Goal: Information Seeking & Learning: Learn about a topic

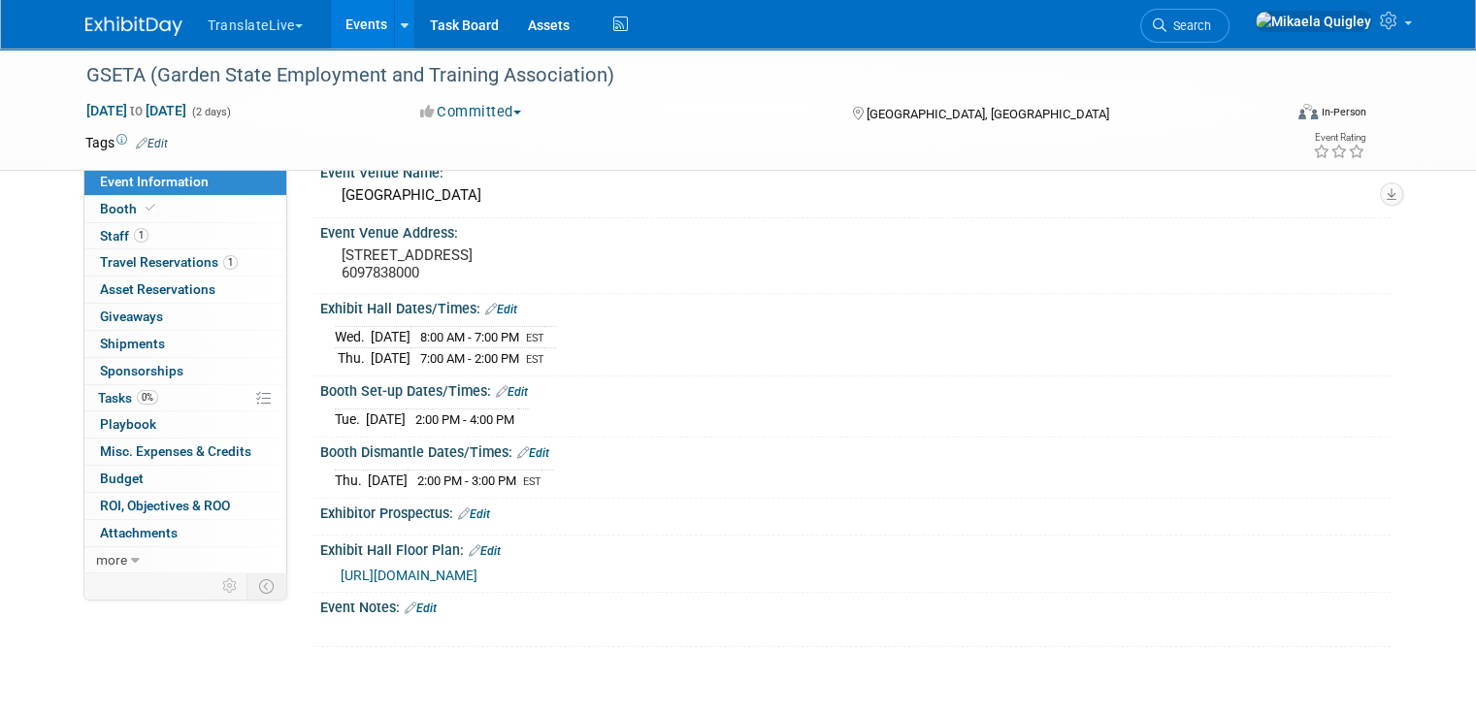
scroll to position [90, 0]
click at [357, 31] on link "Events" at bounding box center [366, 24] width 71 height 49
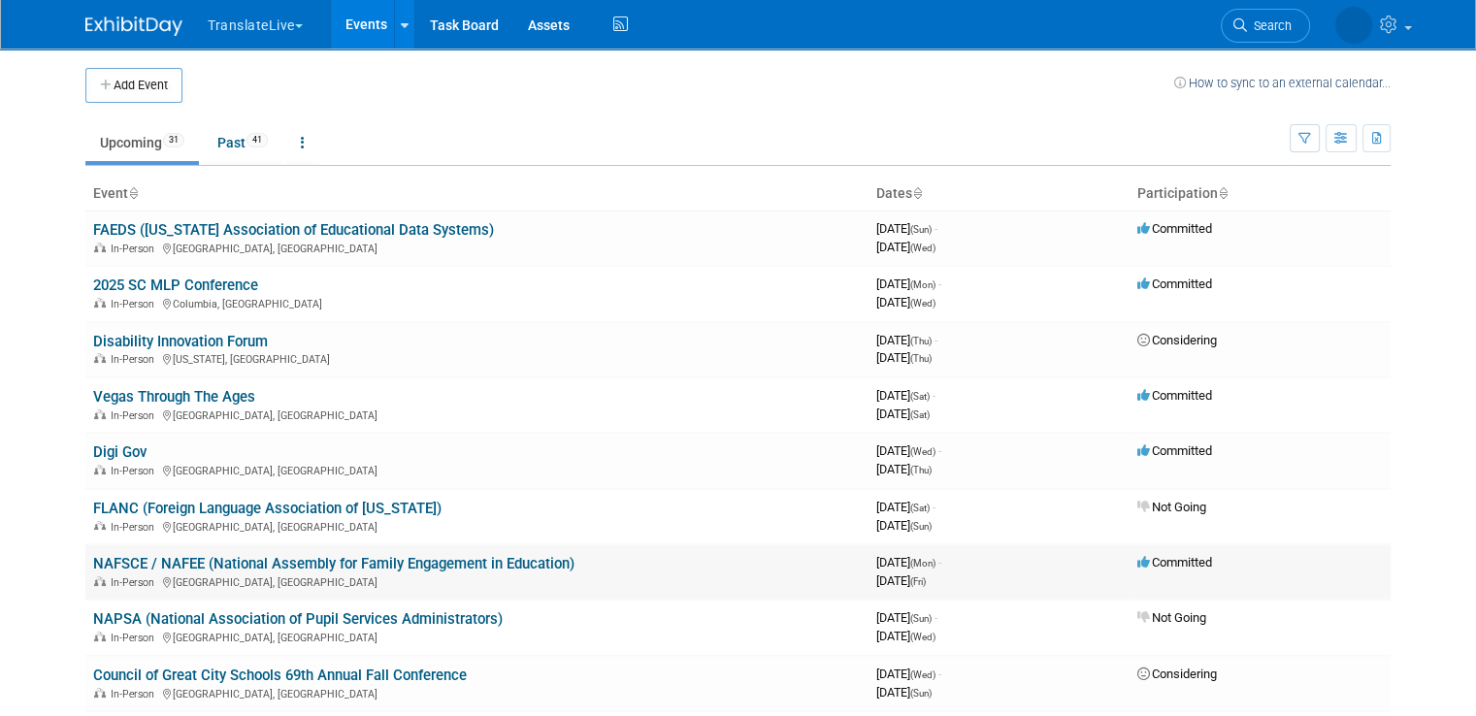
click at [260, 556] on link "NAFSCE / NAFEE (National Assembly for Family Engagement in Education)" at bounding box center [333, 563] width 481 height 17
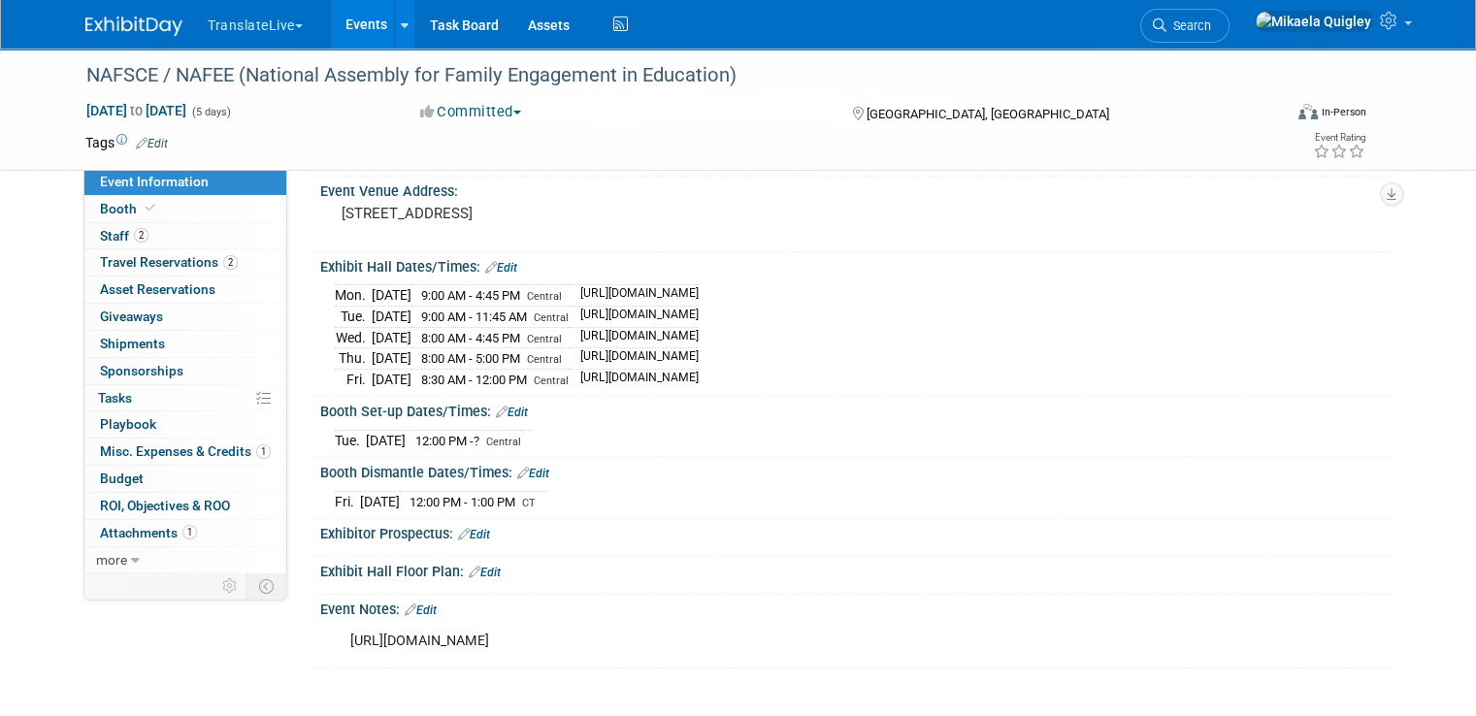
scroll to position [148, 0]
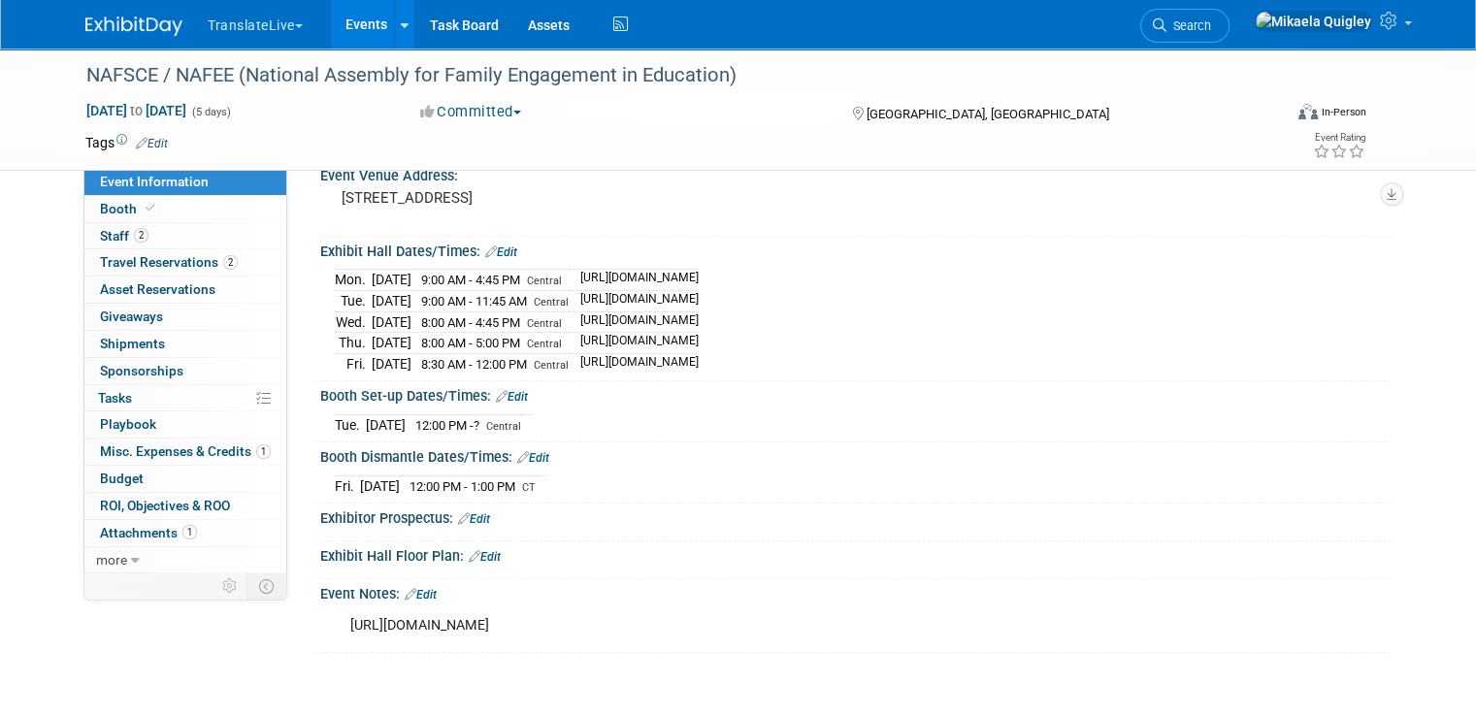
drag, startPoint x: 1468, startPoint y: 390, endPoint x: 1490, endPoint y: 210, distance: 181.9
click at [1475, 210] on html "TranslateLive Choose Workspace: TranslateLive TranslateLive LLC Events Add Even…" at bounding box center [738, 210] width 1476 height 716
click at [161, 203] on link "Booth" at bounding box center [185, 209] width 202 height 26
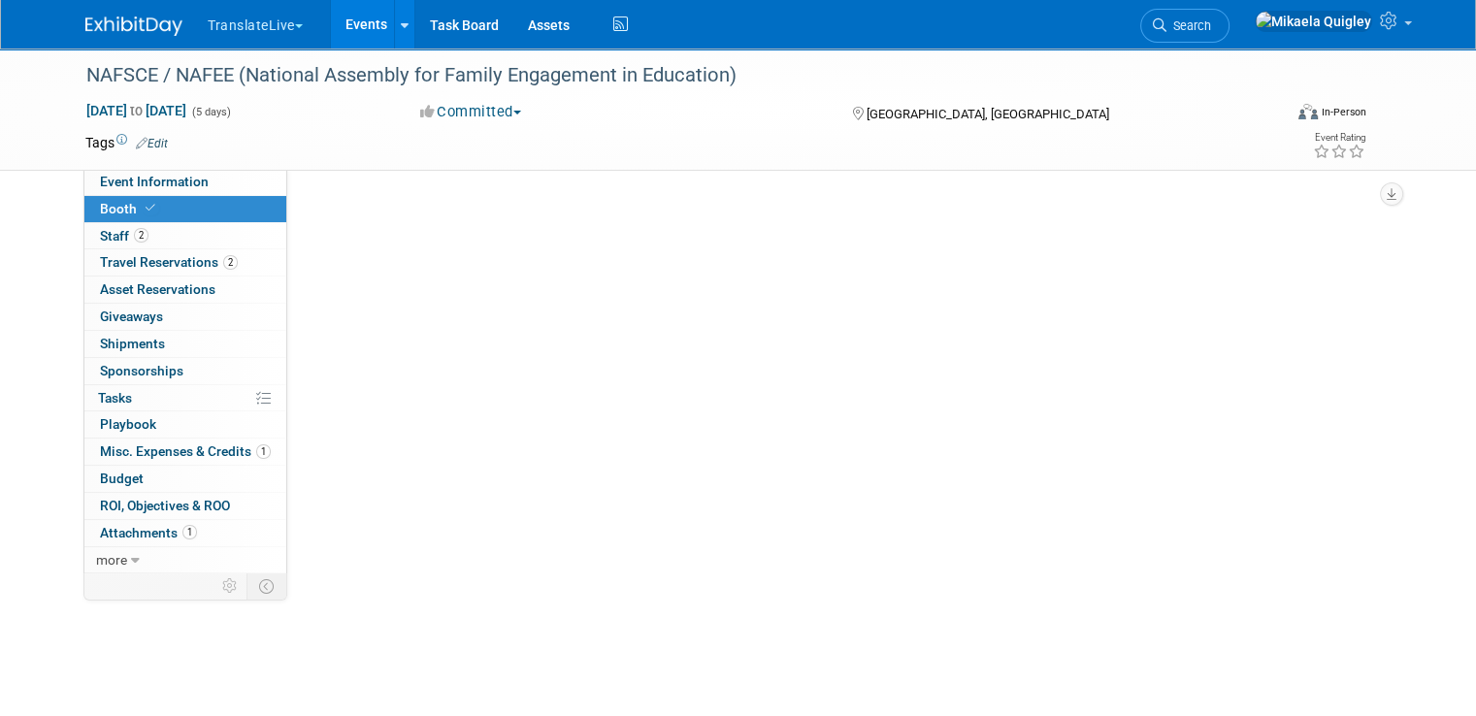
scroll to position [0, 0]
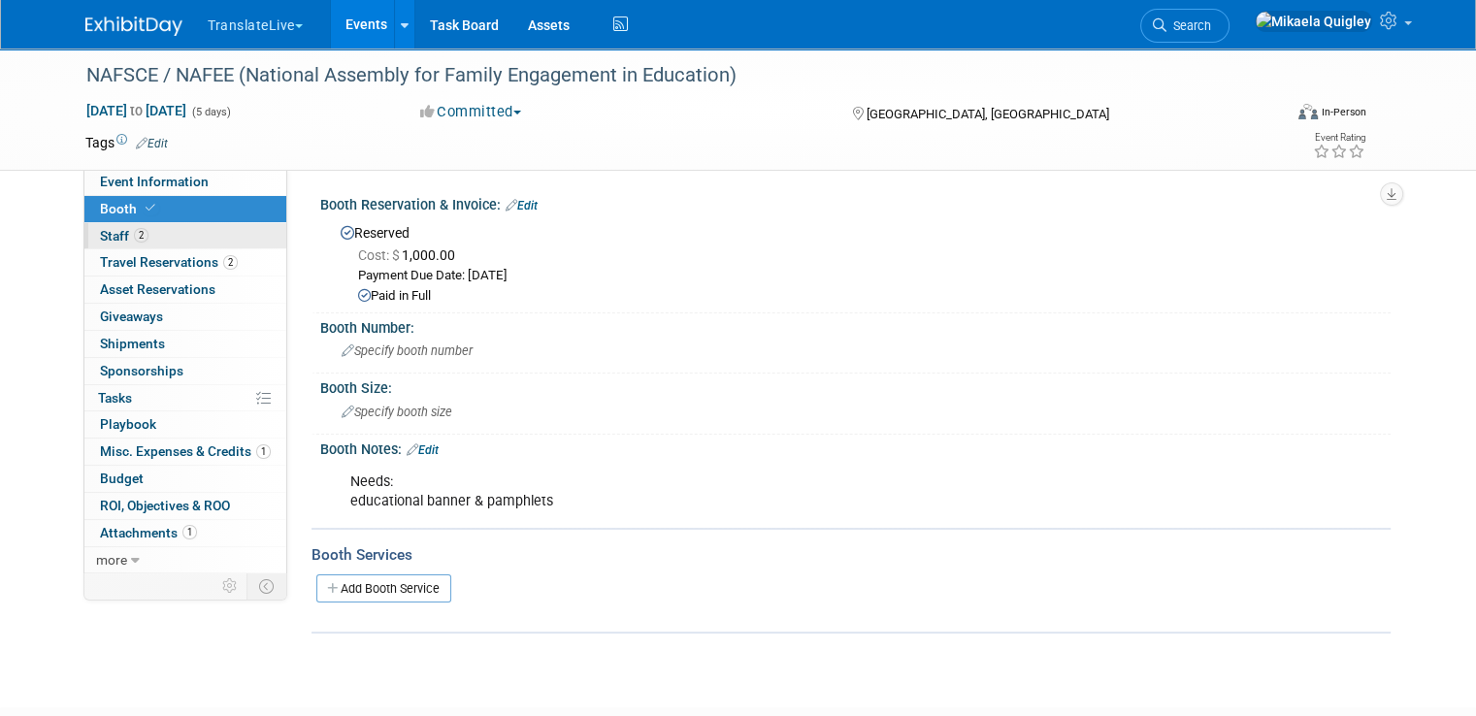
click at [172, 234] on link "2 Staff 2" at bounding box center [185, 236] width 202 height 26
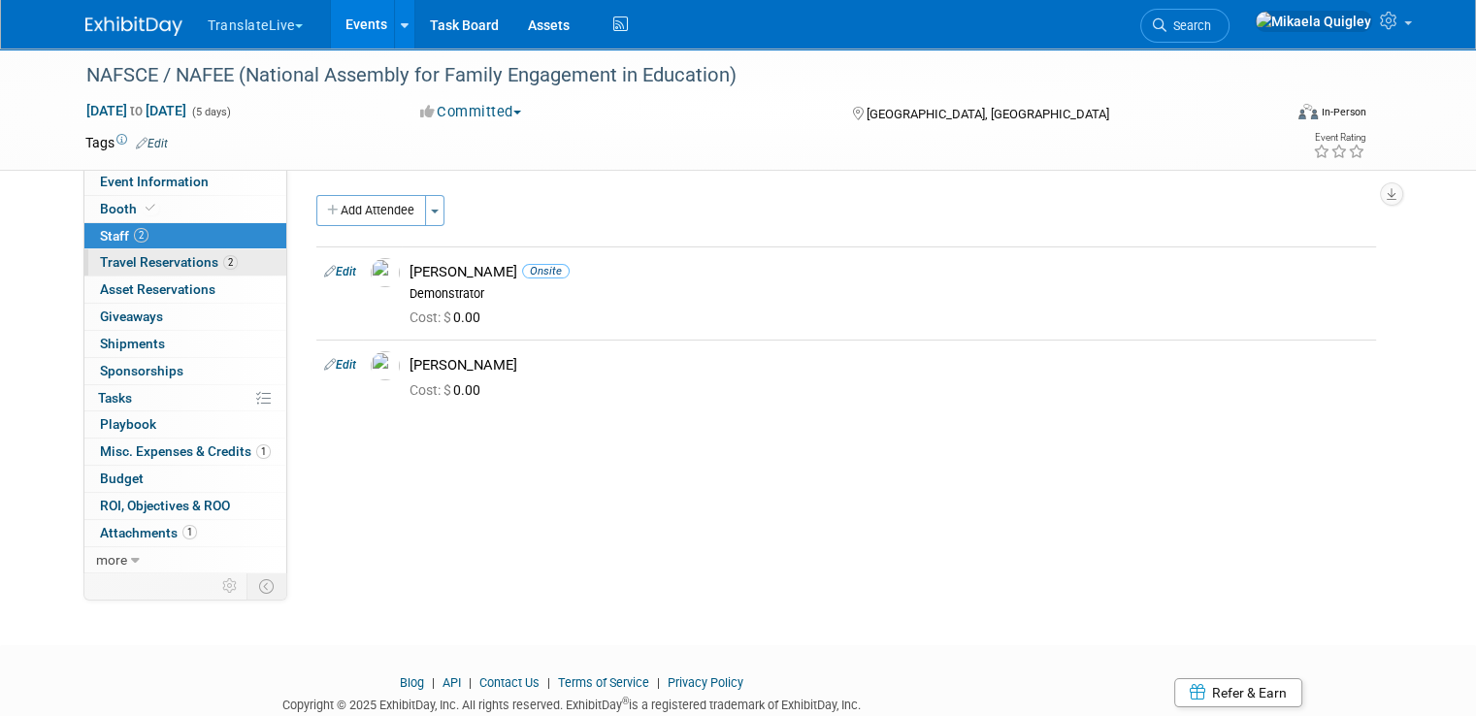
click at [167, 267] on span "Travel Reservations 2" at bounding box center [169, 262] width 138 height 16
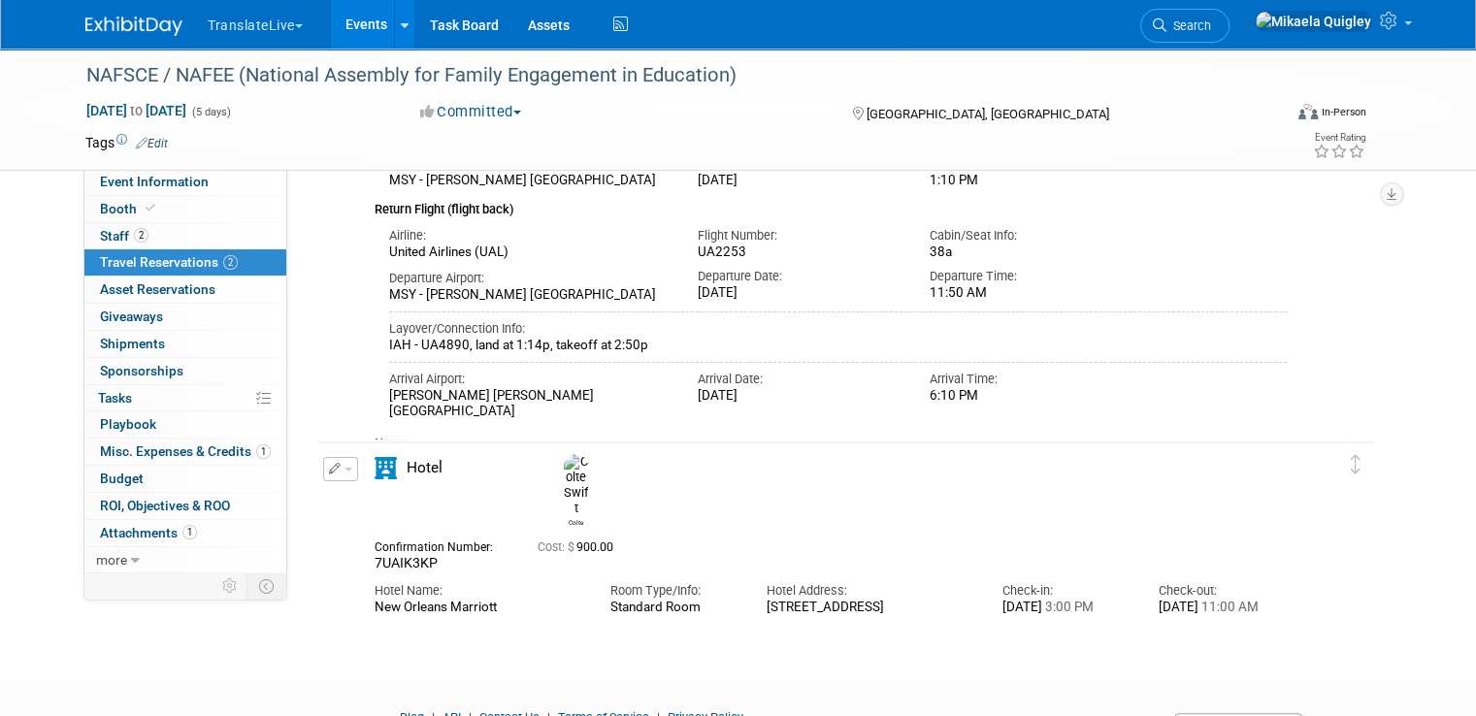
scroll to position [422, 0]
drag, startPoint x: 229, startPoint y: 74, endPoint x: 715, endPoint y: 77, distance: 486.3
click at [715, 77] on div "NAFSCE / NAFEE (National Assembly for Family Engagement in Education)" at bounding box center [669, 75] width 1178 height 35
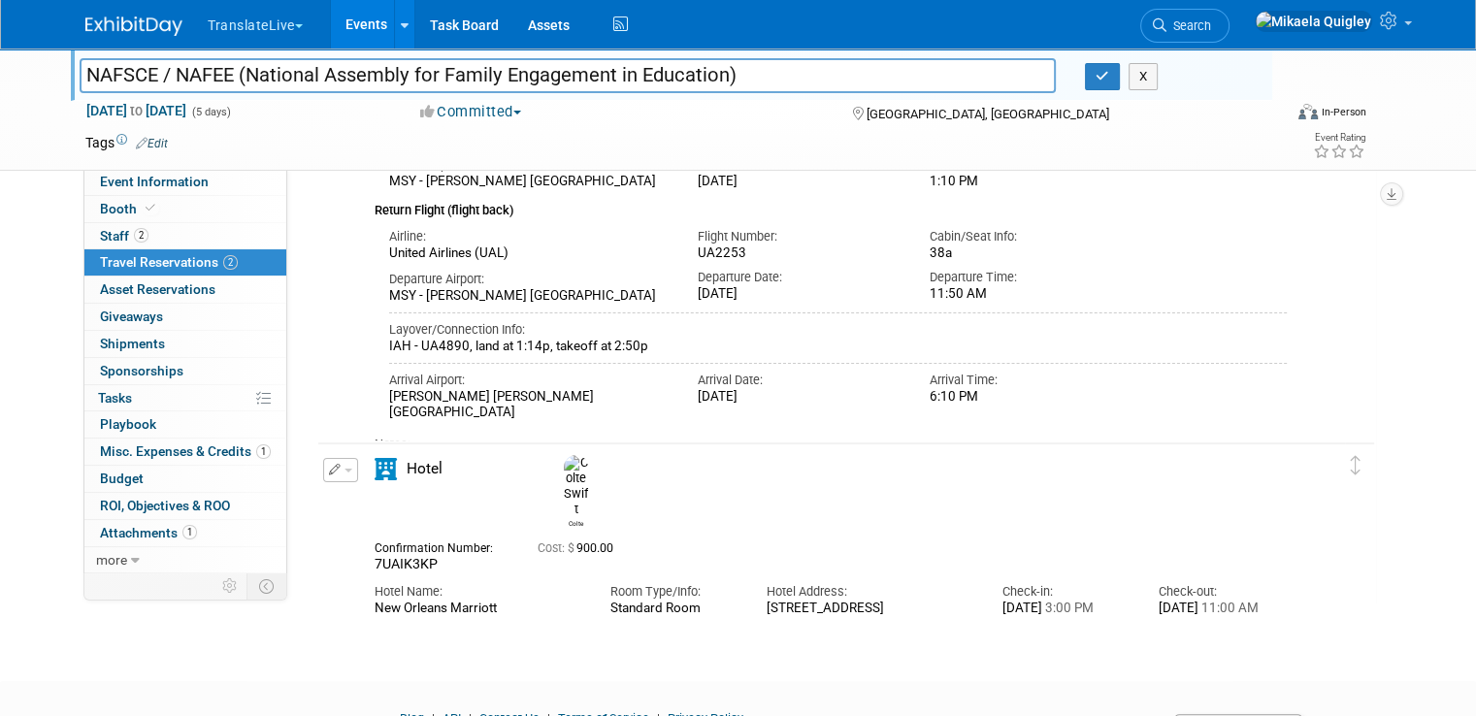
drag, startPoint x: 234, startPoint y: 71, endPoint x: 709, endPoint y: 96, distance: 475.3
click at [709, 96] on div "NAFSCE / NAFEE (National Assembly for Family Engagement in Education) NAFSCE / …" at bounding box center [672, 75] width 1202 height 52
click at [1176, 101] on div "Virtual In-Person Hybrid <img src="https://www.exhibitday.com/Images/Format-Vir…" at bounding box center [1272, 115] width 218 height 29
click at [1158, 83] on button "X" at bounding box center [1144, 76] width 30 height 27
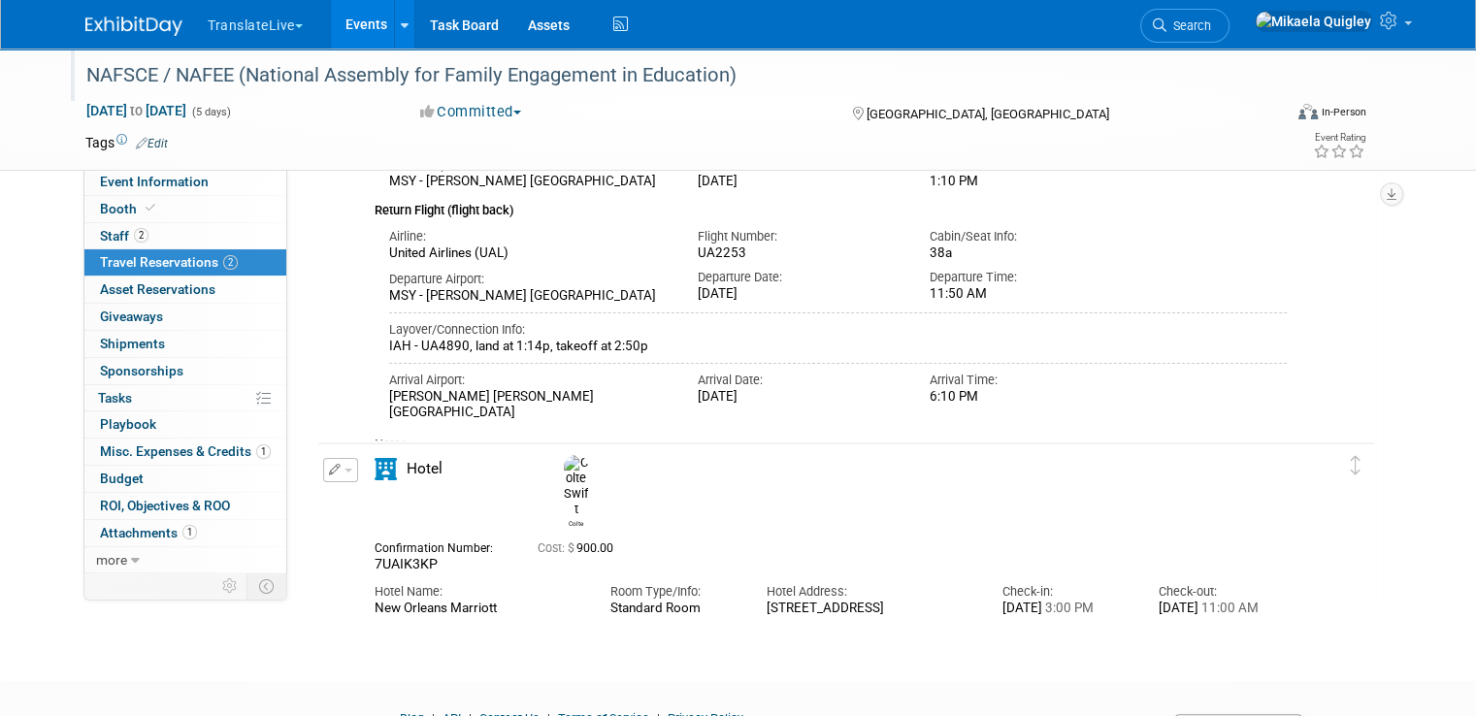
click at [352, 31] on link "Events" at bounding box center [366, 24] width 71 height 49
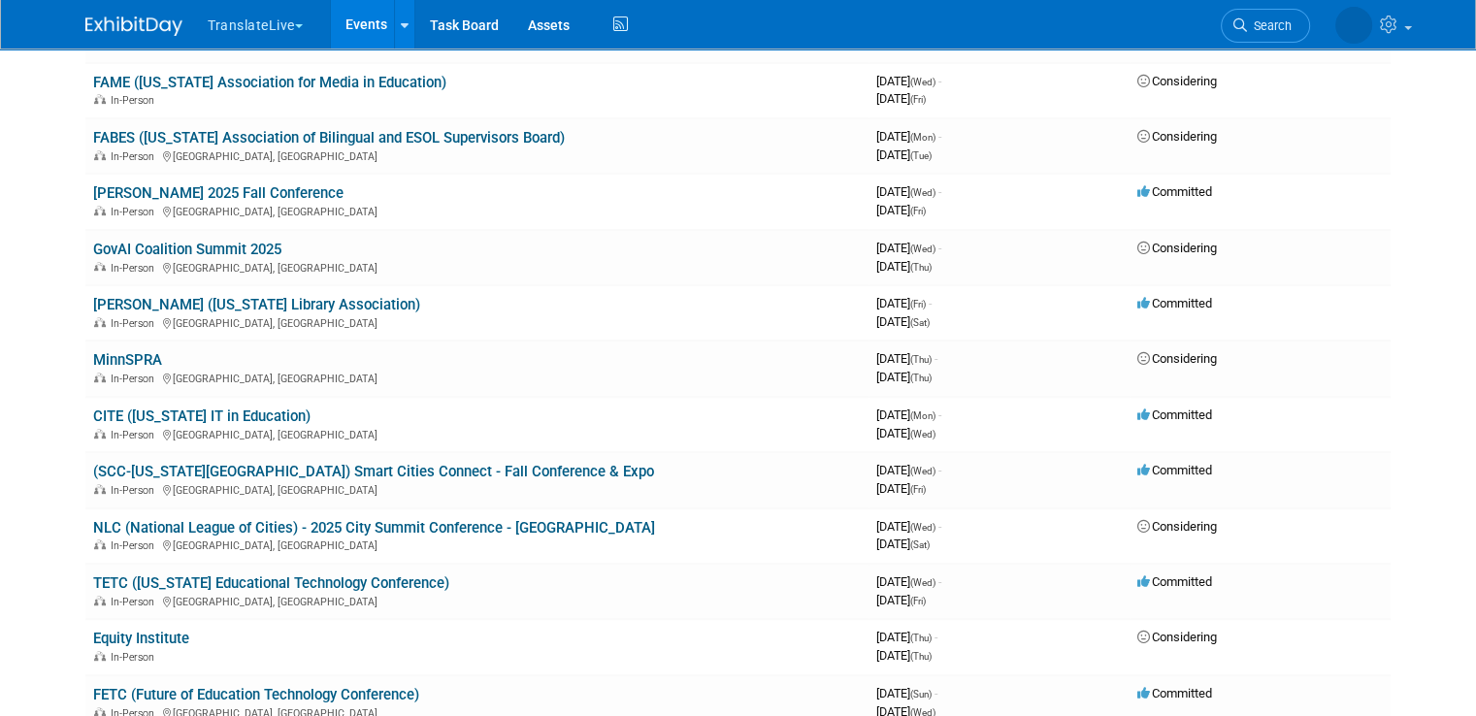
scroll to position [903, 0]
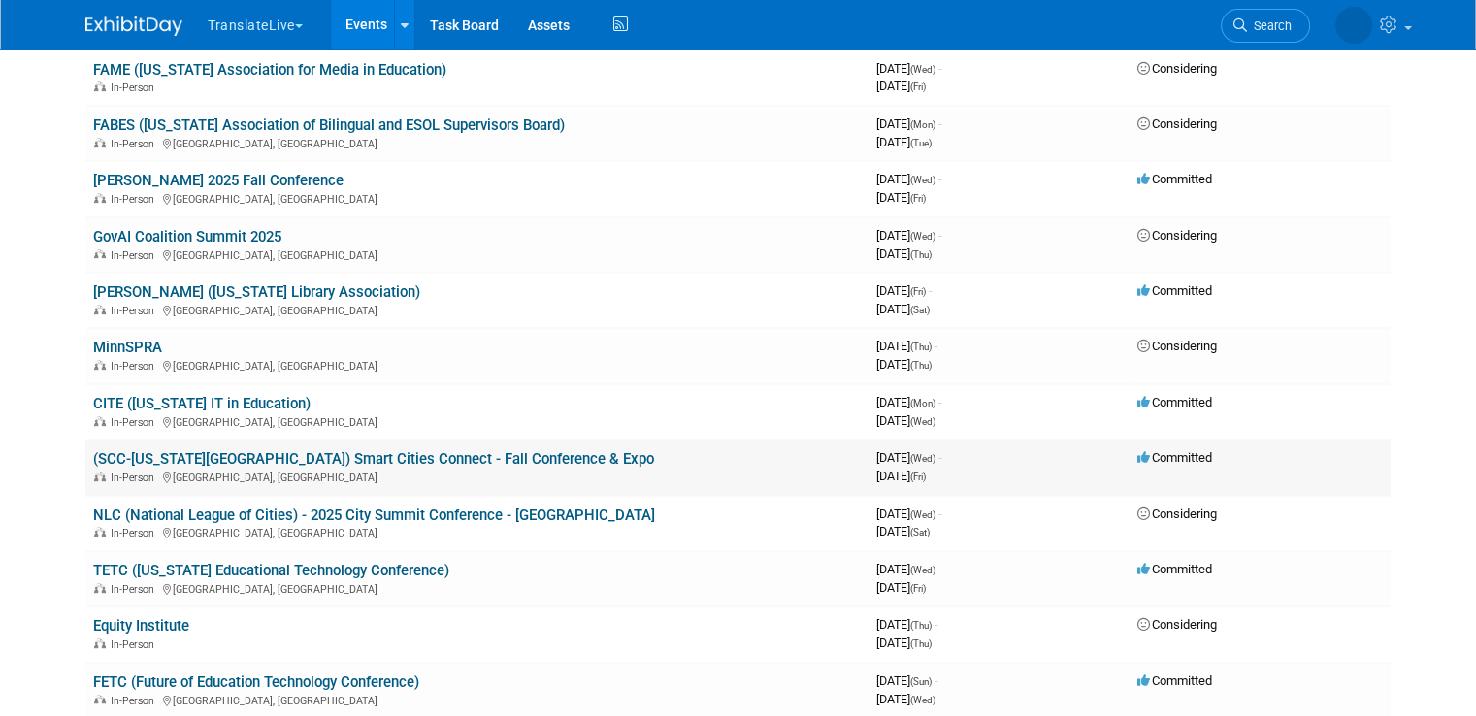
click at [392, 450] on link "(SCC-[US_STATE][GEOGRAPHIC_DATA]) Smart Cities Connect - Fall Conference & Expo" at bounding box center [373, 458] width 561 height 17
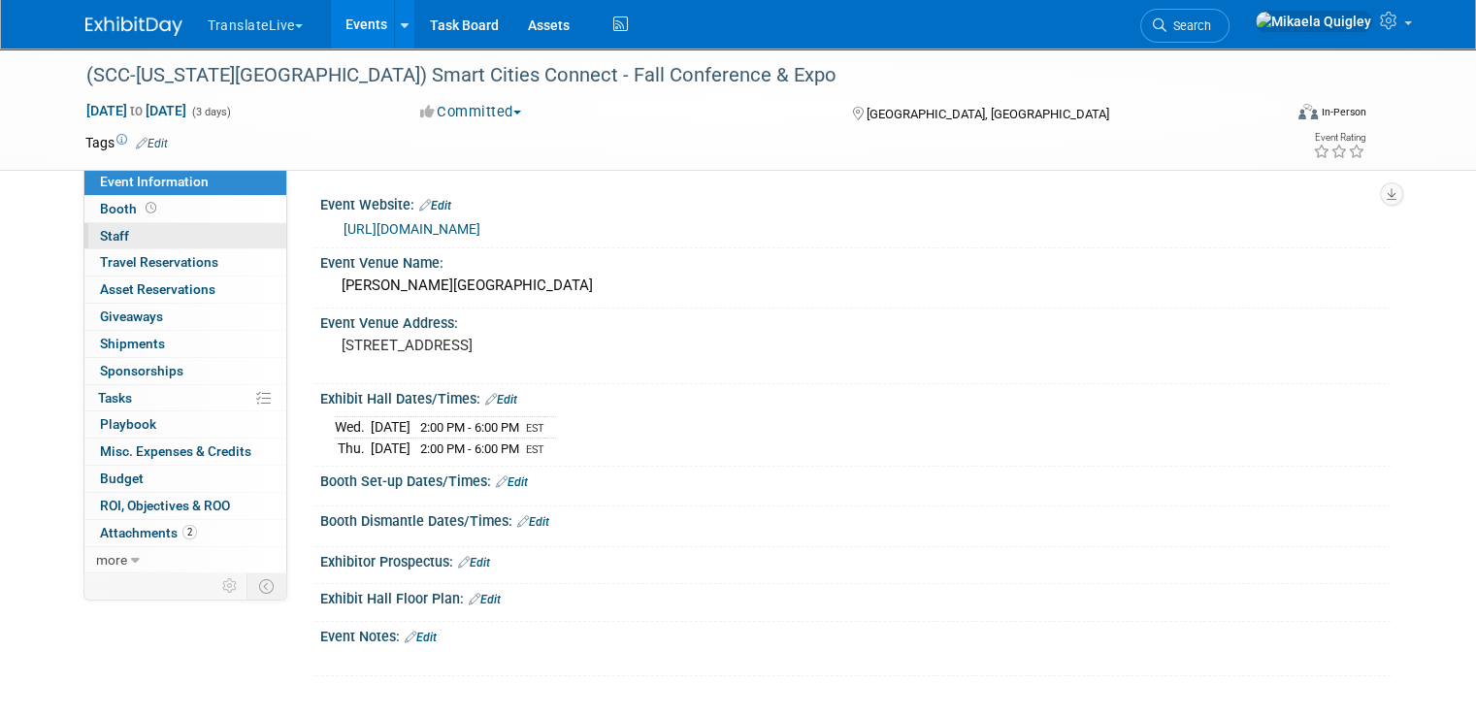
click at [157, 244] on link "0 Staff 0" at bounding box center [185, 236] width 202 height 26
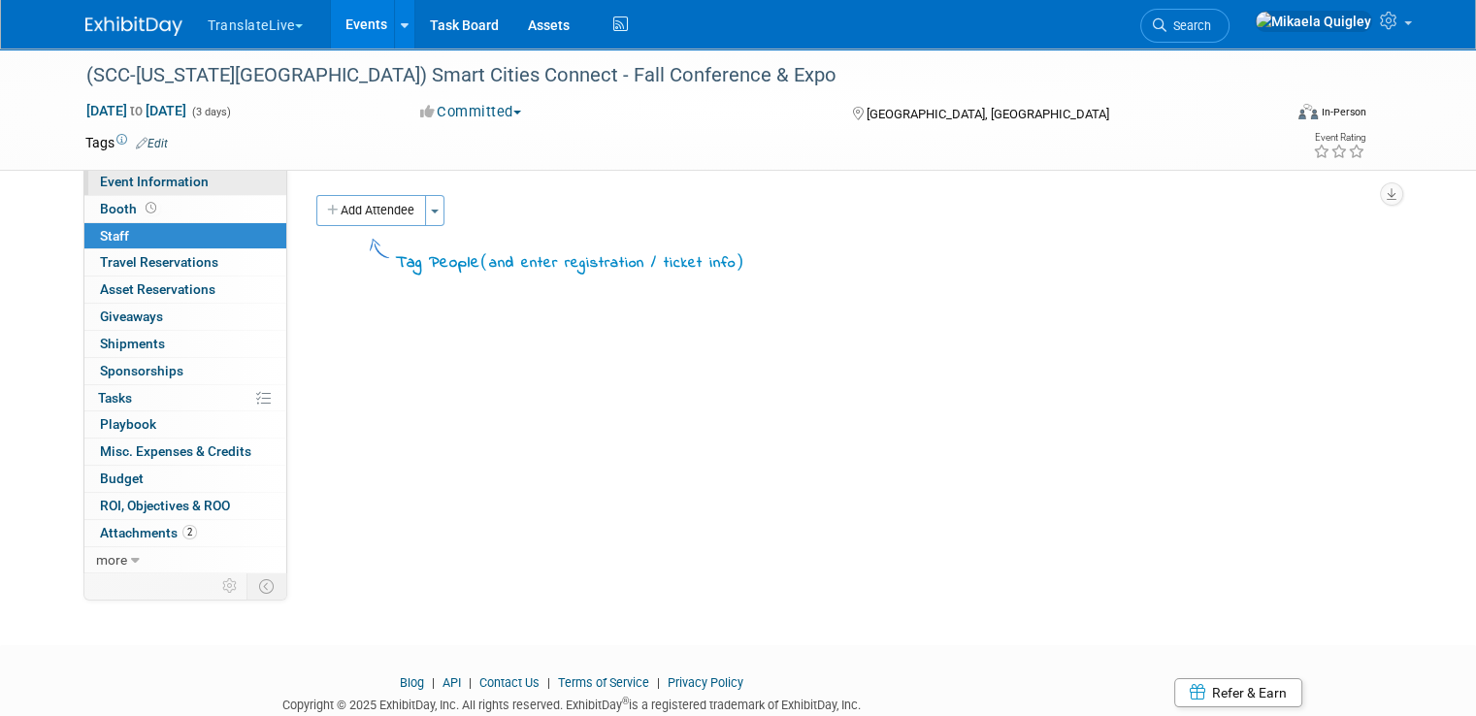
click at [159, 187] on span "Event Information" at bounding box center [154, 182] width 109 height 16
